Goal: Task Accomplishment & Management: Use online tool/utility

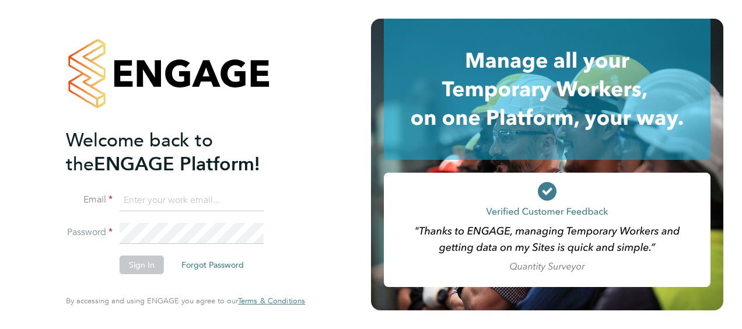
type input "[EMAIL_ADDRESS][DOMAIN_NAME]"
click at [142, 262] on button "Sign In" at bounding box center [142, 265] width 44 height 19
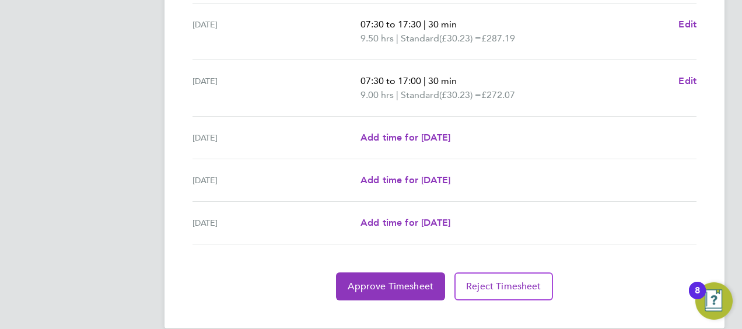
scroll to position [507, 0]
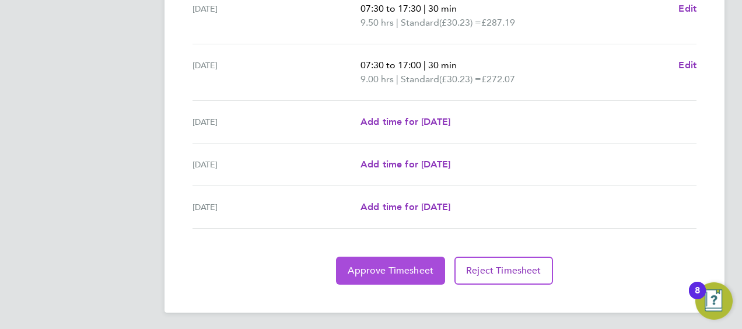
click at [408, 268] on span "Approve Timesheet" at bounding box center [391, 271] width 86 height 12
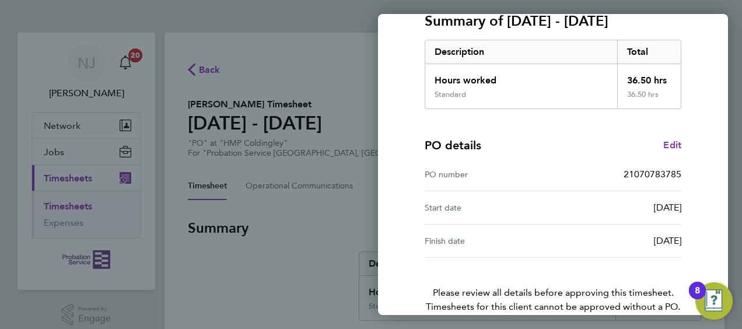
scroll to position [229, 0]
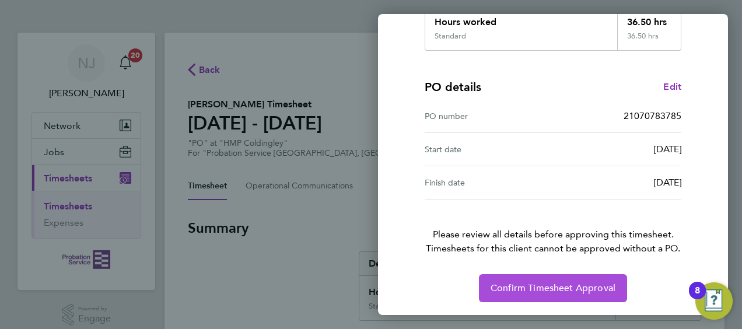
click at [579, 289] on span "Confirm Timesheet Approval" at bounding box center [553, 288] width 125 height 12
